Goal: Task Accomplishment & Management: Manage account settings

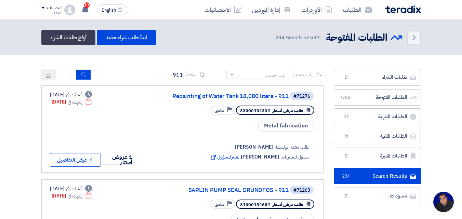
scroll to position [32, 0]
drag, startPoint x: 320, startPoint y: 6, endPoint x: 327, endPoint y: 9, distance: 6.5
click at [320, 6] on link "الأوردرات" at bounding box center [316, 10] width 41 height 16
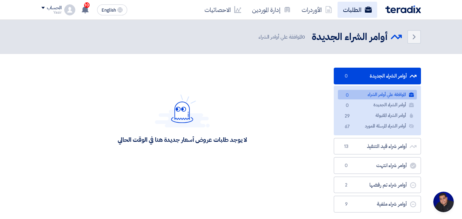
click at [346, 10] on link "الطلبات" at bounding box center [357, 10] width 40 height 16
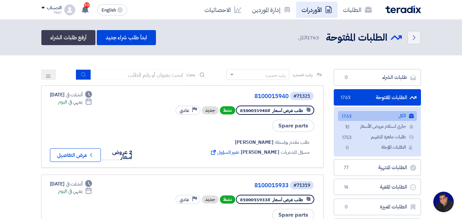
click at [316, 8] on link "الأوردرات" at bounding box center [316, 10] width 41 height 16
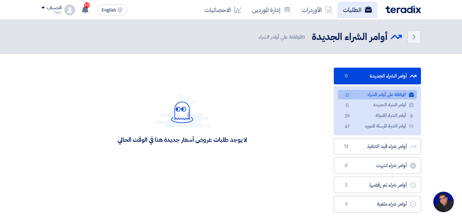
click at [343, 11] on link "الطلبات" at bounding box center [357, 10] width 40 height 16
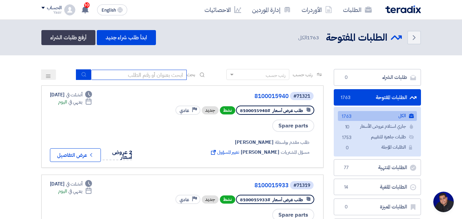
click at [158, 71] on input at bounding box center [139, 75] width 96 height 10
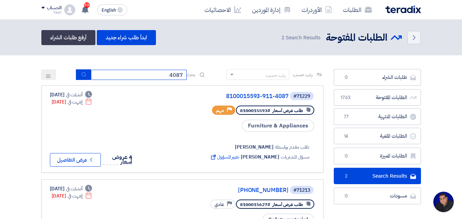
drag, startPoint x: 153, startPoint y: 77, endPoint x: 239, endPoint y: 68, distance: 86.3
click at [239, 65] on section "طلبات الشراء طلبات الشراء 0 الطلبات المفتوحة الطلبات المفتوحة 1763 الطلبات المن…" at bounding box center [231, 171] width 462 height 232
type input "911"
click at [86, 71] on button "submit" at bounding box center [83, 74] width 15 height 11
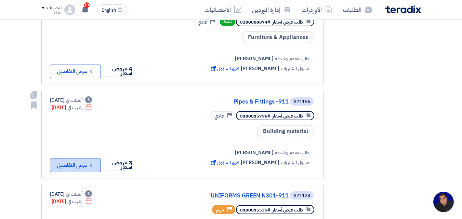
click at [93, 162] on icon "Check details" at bounding box center [91, 165] width 6 height 6
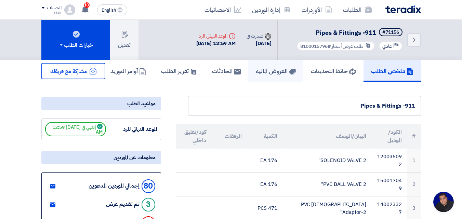
click at [274, 74] on h5 "العروض الماليه" at bounding box center [276, 71] width 40 height 8
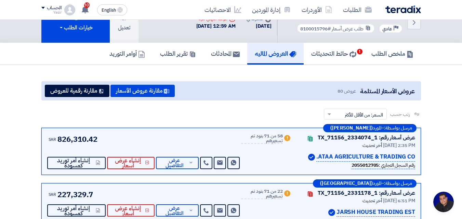
scroll to position [103, 0]
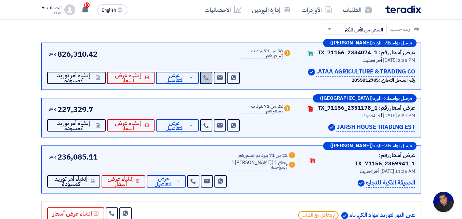
click at [203, 78] on icon at bounding box center [205, 77] width 5 height 5
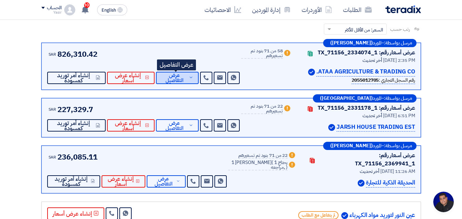
click at [181, 79] on span "عرض التفاصيل" at bounding box center [174, 78] width 26 height 10
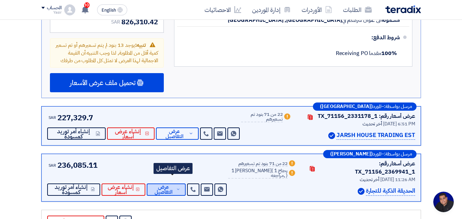
scroll to position [2257, 0]
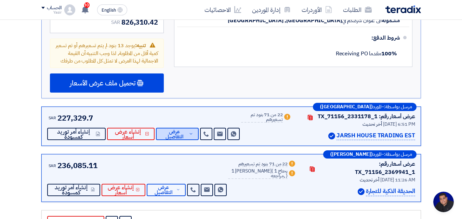
click at [176, 129] on span "عرض التفاصيل" at bounding box center [174, 134] width 26 height 10
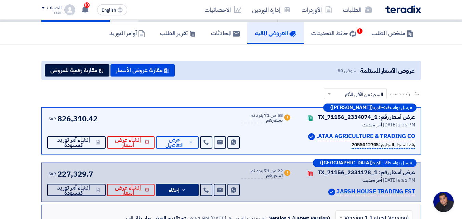
scroll to position [34, 0]
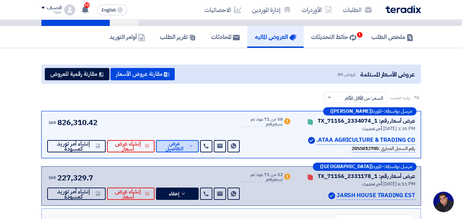
click at [179, 143] on span "عرض التفاصيل" at bounding box center [174, 146] width 26 height 10
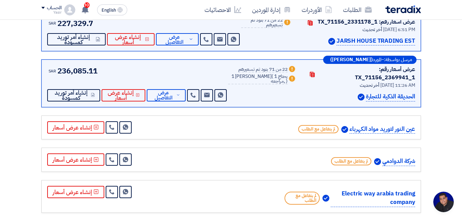
scroll to position [2325, 0]
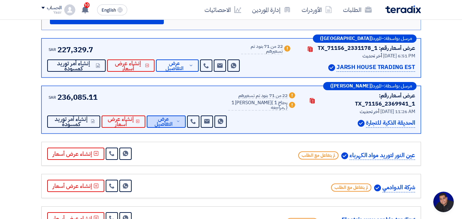
click at [169, 117] on span "عرض التفاصيل" at bounding box center [163, 122] width 23 height 10
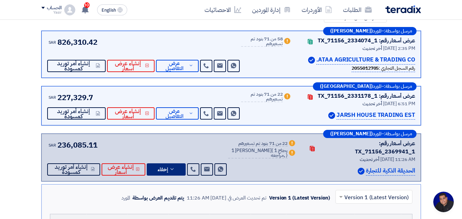
scroll to position [80, 0]
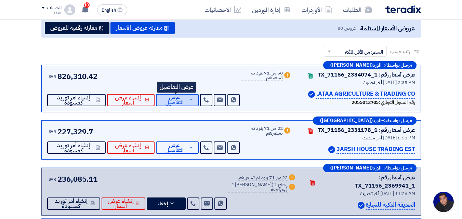
click at [184, 102] on span "عرض التفاصيل" at bounding box center [174, 100] width 26 height 10
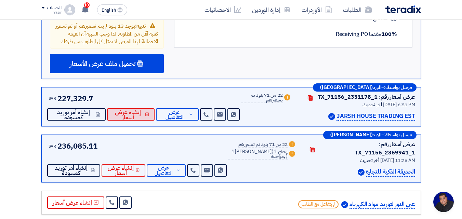
scroll to position [2269, 0]
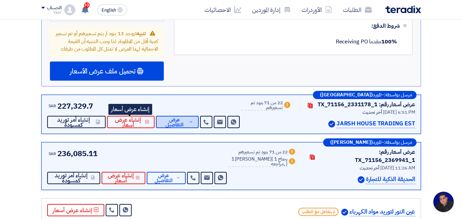
click at [165, 117] on span "عرض التفاصيل" at bounding box center [174, 122] width 26 height 10
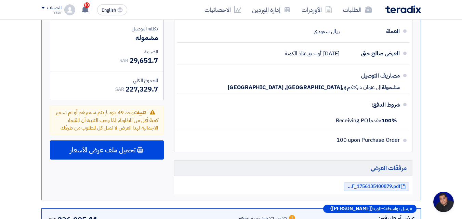
scroll to position [2611, 0]
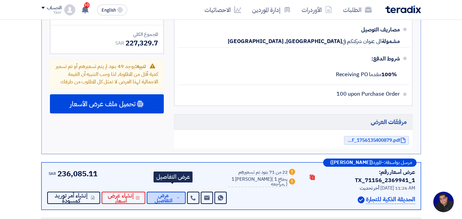
click at [175, 193] on span "عرض التفاصيل" at bounding box center [163, 198] width 23 height 10
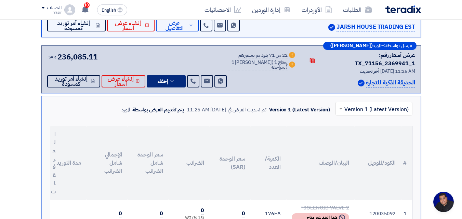
scroll to position [0, 0]
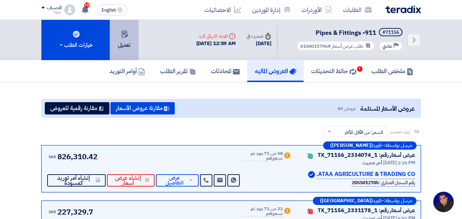
click at [128, 43] on button "تعديل" at bounding box center [124, 40] width 29 height 40
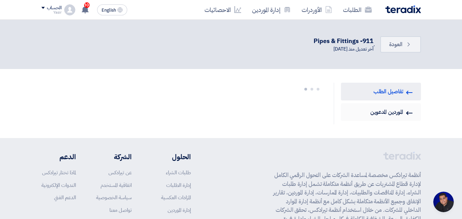
click at [391, 116] on link "Invited Suppliers الموردين المدعوين" at bounding box center [381, 112] width 80 height 18
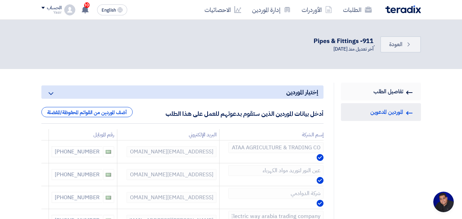
click at [381, 90] on link "RFQ Information تفاصيل الطلب" at bounding box center [381, 92] width 80 height 18
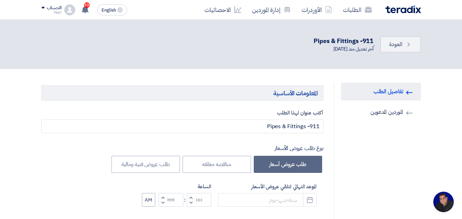
type input "[DATE]"
type input "12"
type input "59"
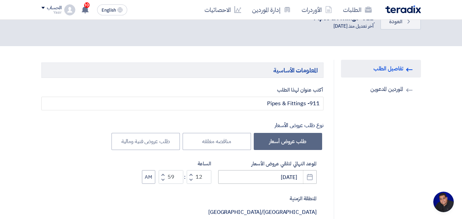
scroll to position [34, 0]
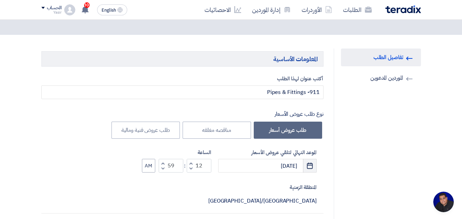
click at [311, 166] on icon "Pick a date" at bounding box center [309, 165] width 7 height 7
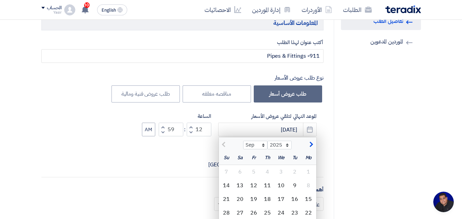
scroll to position [103, 0]
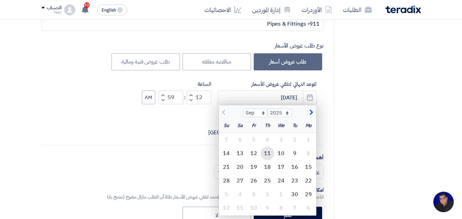
click at [267, 153] on div "11" at bounding box center [268, 154] width 14 height 14
type input "[DATE]"
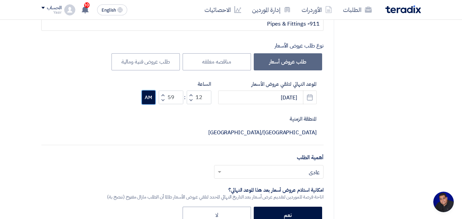
click at [149, 100] on button "AM" at bounding box center [148, 98] width 13 height 14
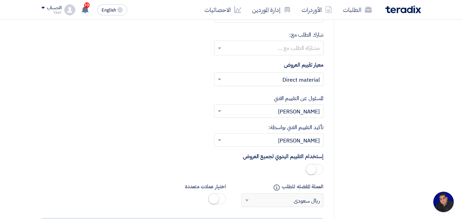
scroll to position [3522, 0]
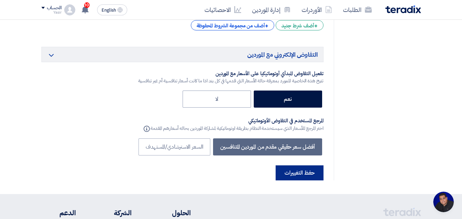
click at [283, 165] on button "حفظ التغييرات" at bounding box center [300, 172] width 48 height 15
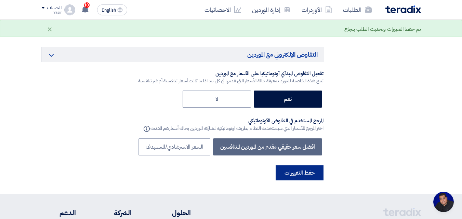
scroll to position [0, 0]
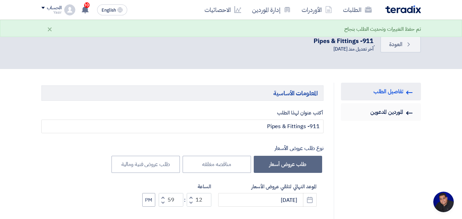
click at [370, 114] on link "Invited Suppliers الموردين المدعوين" at bounding box center [381, 112] width 80 height 18
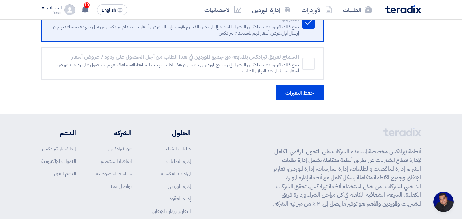
scroll to position [1744, 0]
click at [349, 8] on link "الطلبات" at bounding box center [357, 10] width 40 height 16
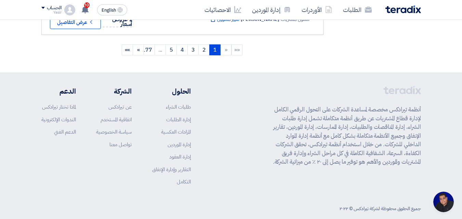
scroll to position [902, 0]
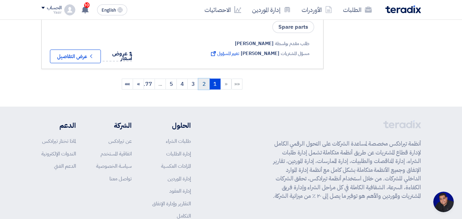
click at [207, 79] on link "2" at bounding box center [203, 84] width 11 height 11
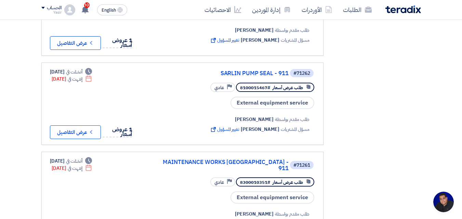
scroll to position [855, 0]
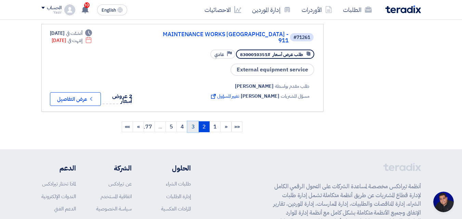
click at [194, 131] on link "3" at bounding box center [192, 126] width 11 height 11
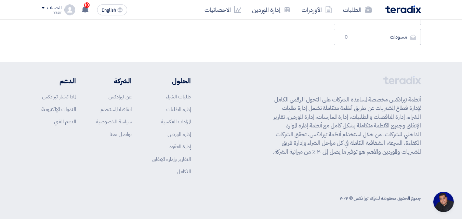
scroll to position [0, 0]
